Goal: Check status

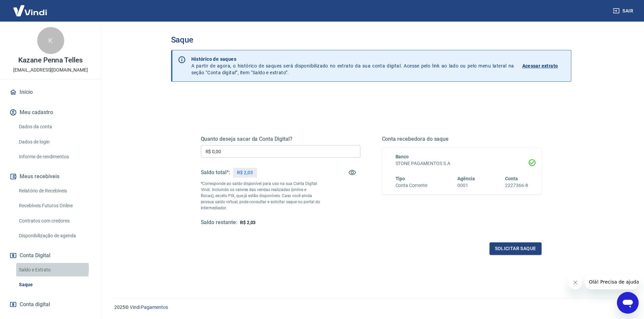
click at [49, 269] on link "Saldo e Extrato" at bounding box center [54, 270] width 77 height 14
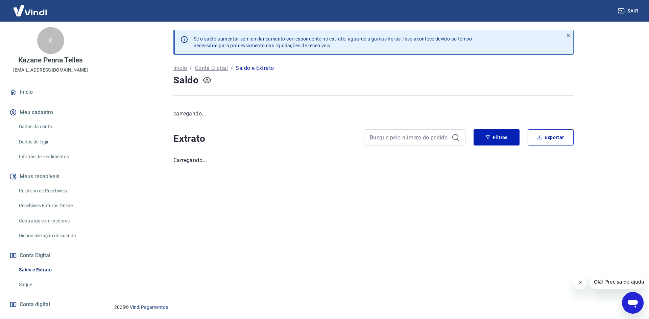
click at [210, 81] on div "Saldo" at bounding box center [373, 81] width 400 height 14
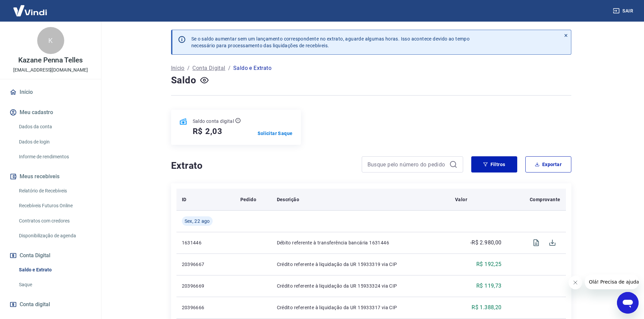
click at [246, 199] on p "Pedido" at bounding box center [248, 199] width 16 height 7
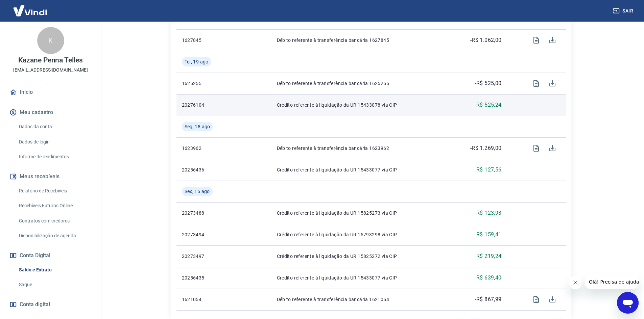
scroll to position [429, 0]
